Goal: Task Accomplishment & Management: Use online tool/utility

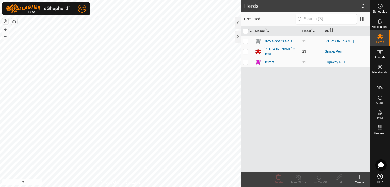
click at [266, 62] on div "Heifers" at bounding box center [268, 62] width 11 height 5
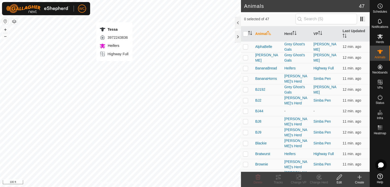
checkbox input "true"
click at [276, 179] on icon at bounding box center [276, 179] width 2 height 2
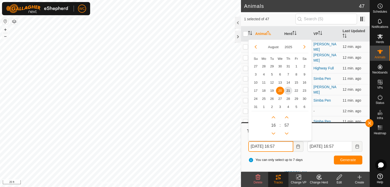
click at [260, 147] on input "[DATE] 16:57" at bounding box center [270, 146] width 45 height 11
drag, startPoint x: 280, startPoint y: 146, endPoint x: 277, endPoint y: 146, distance: 3.1
click at [277, 146] on input "[DATE] 16:57" at bounding box center [270, 146] width 45 height 11
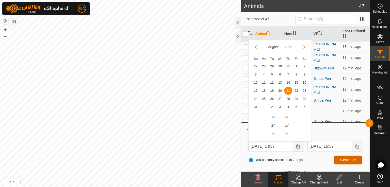
click at [343, 156] on button "Generate" at bounding box center [348, 160] width 28 height 9
click at [278, 146] on input "[DATE] 14:57" at bounding box center [270, 146] width 45 height 11
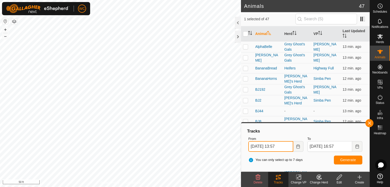
type input "[DATE] 13:57"
click at [357, 160] on button "Generate" at bounding box center [348, 160] width 28 height 9
click at [373, 36] on div "Herds" at bounding box center [380, 37] width 20 height 15
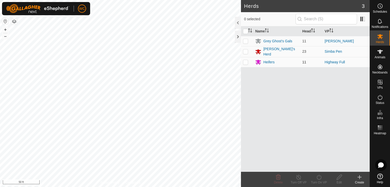
click at [247, 60] on p-checkbox at bounding box center [245, 62] width 5 height 4
checkbox input "true"
click at [266, 61] on div "Heifers" at bounding box center [268, 62] width 11 height 5
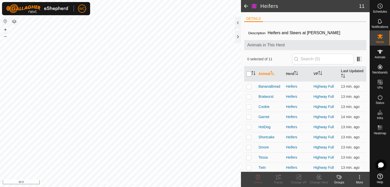
click at [248, 74] on input "checkbox" at bounding box center [248, 74] width 5 height 5
checkbox input "true"
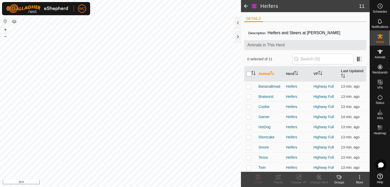
checkbox input "true"
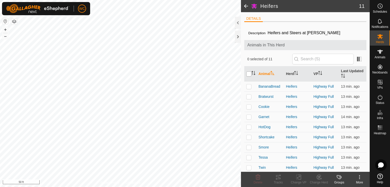
checkbox input "true"
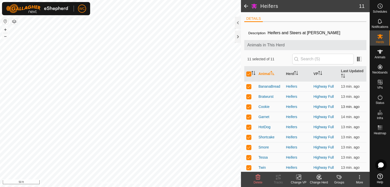
scroll to position [22, 0]
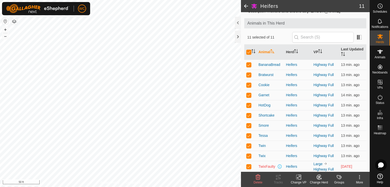
click at [249, 167] on p-checkbox at bounding box center [248, 167] width 5 height 4
checkbox input "false"
click at [275, 176] on tracks-svg-icon at bounding box center [278, 177] width 20 height 6
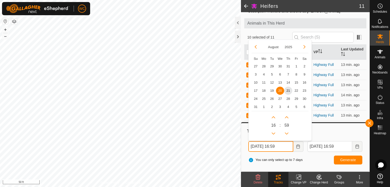
click at [279, 146] on input "[DATE] 16:59" at bounding box center [270, 146] width 45 height 11
click at [261, 147] on input "[DATE] 13:59" at bounding box center [270, 146] width 45 height 11
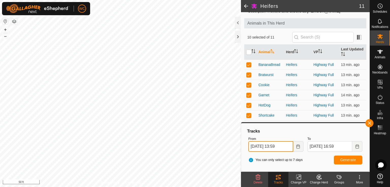
type input "[DATE] 13:59"
click at [340, 161] on span "Generate" at bounding box center [348, 160] width 16 height 4
